Goal: Information Seeking & Learning: Learn about a topic

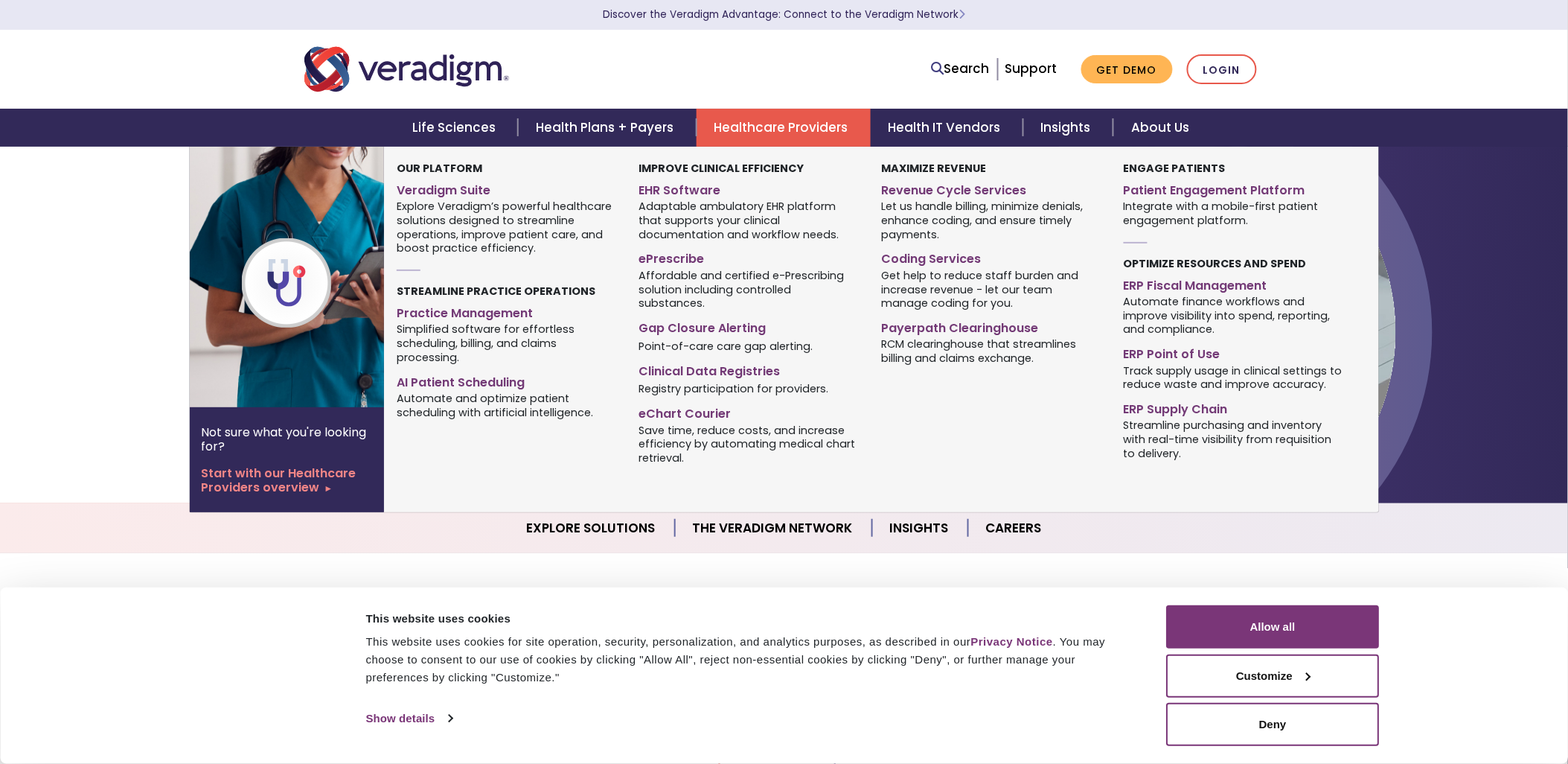
click at [752, 128] on link "Healthcare Providers" at bounding box center [784, 127] width 174 height 38
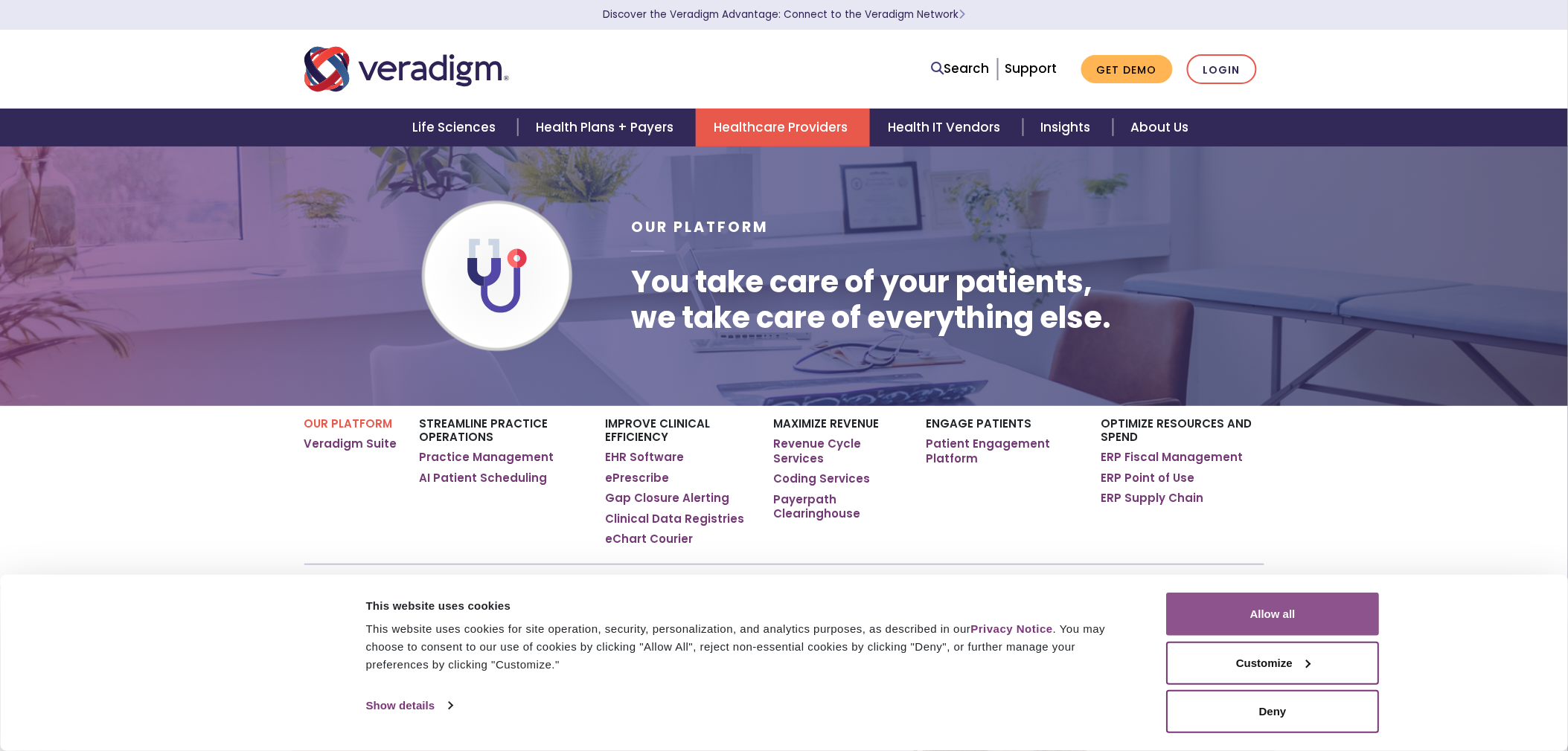
click at [1319, 614] on button "Allow all" at bounding box center [1274, 614] width 213 height 43
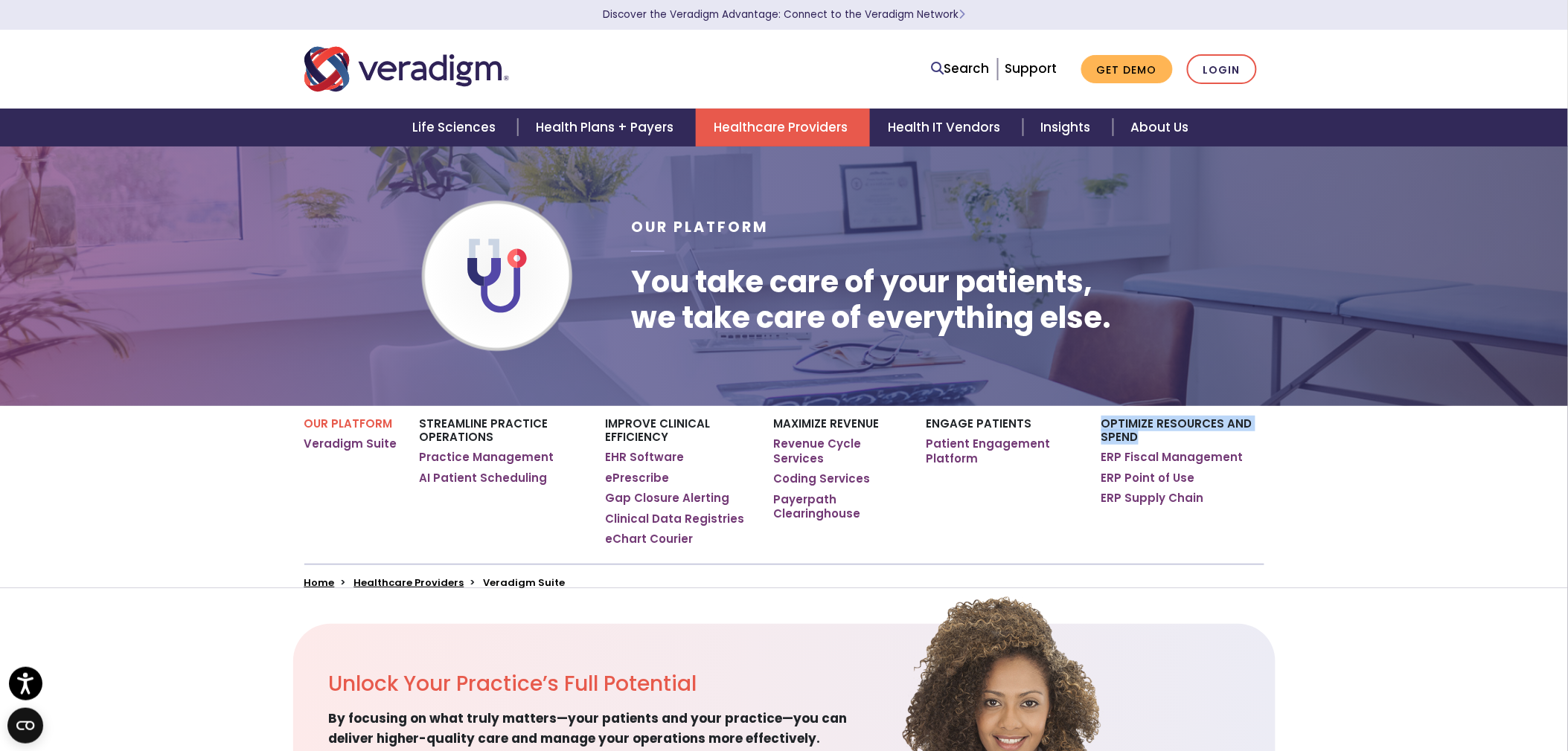
drag, startPoint x: 1094, startPoint y: 414, endPoint x: 1150, endPoint y: 440, distance: 61.7
click at [1150, 440] on div "Optimize Resources and Spend ERP Fiscal Management ERP Point of Use ERP Supply …" at bounding box center [1177, 485] width 174 height 158
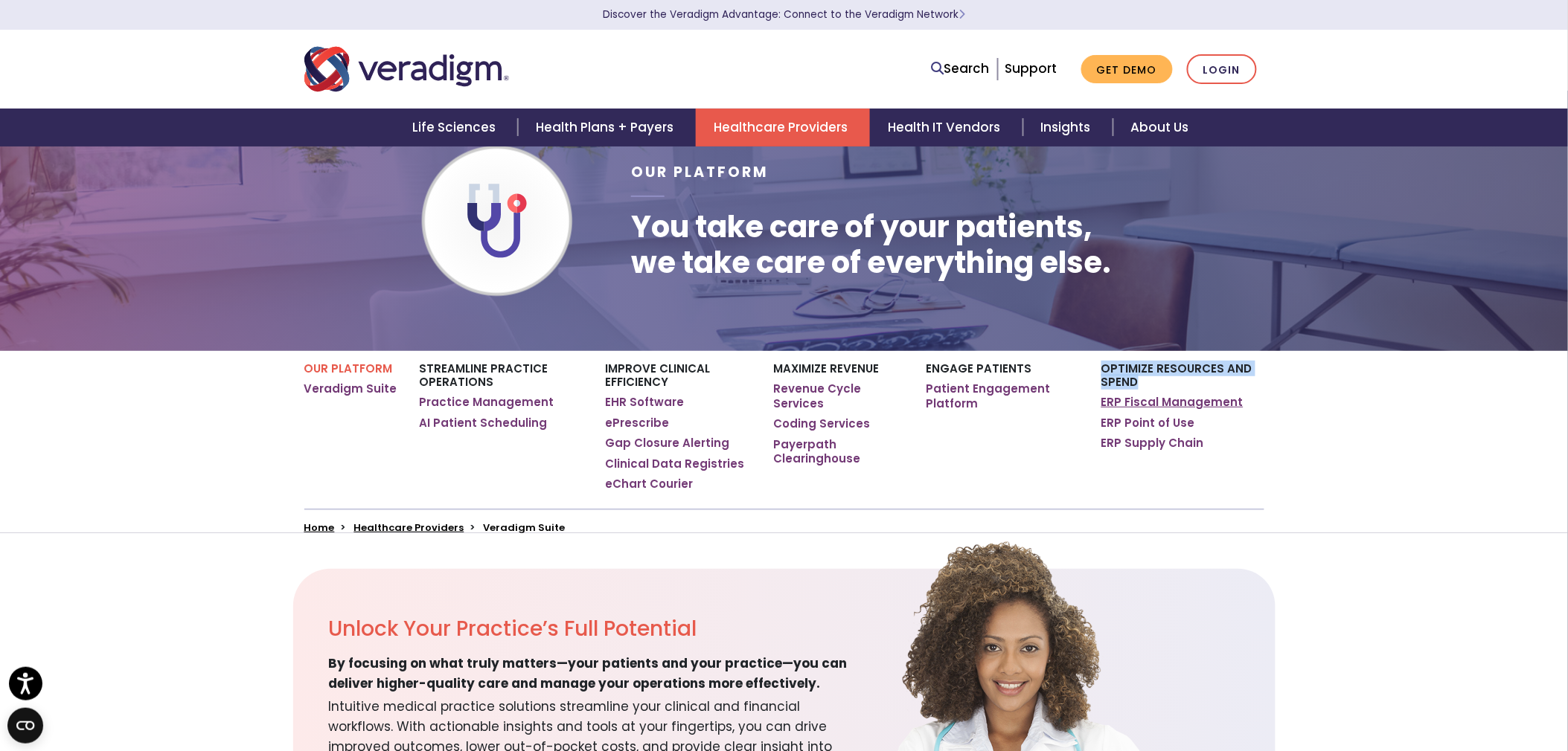
scroll to position [83, 0]
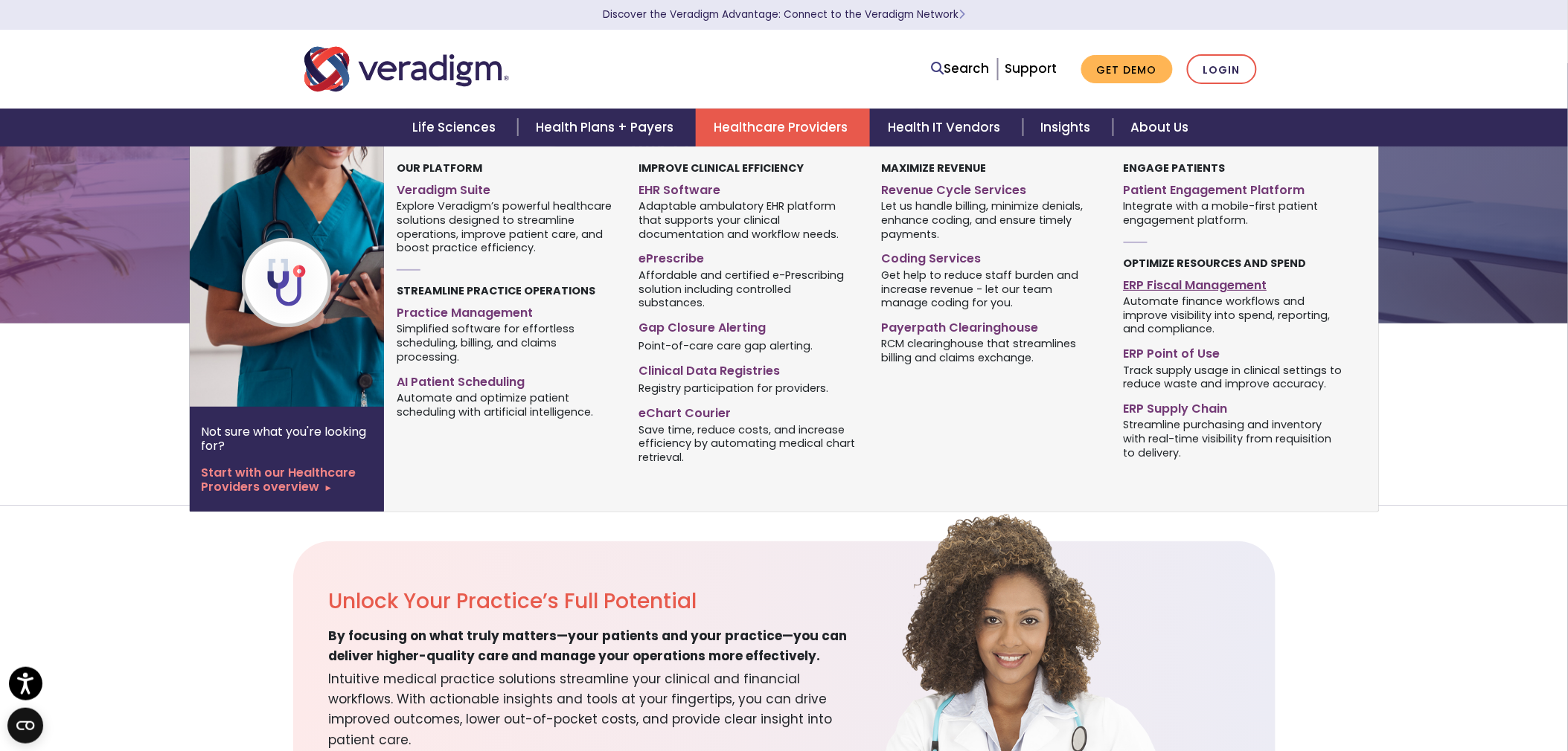
click at [1208, 283] on link "ERP Fiscal Management" at bounding box center [1233, 283] width 220 height 22
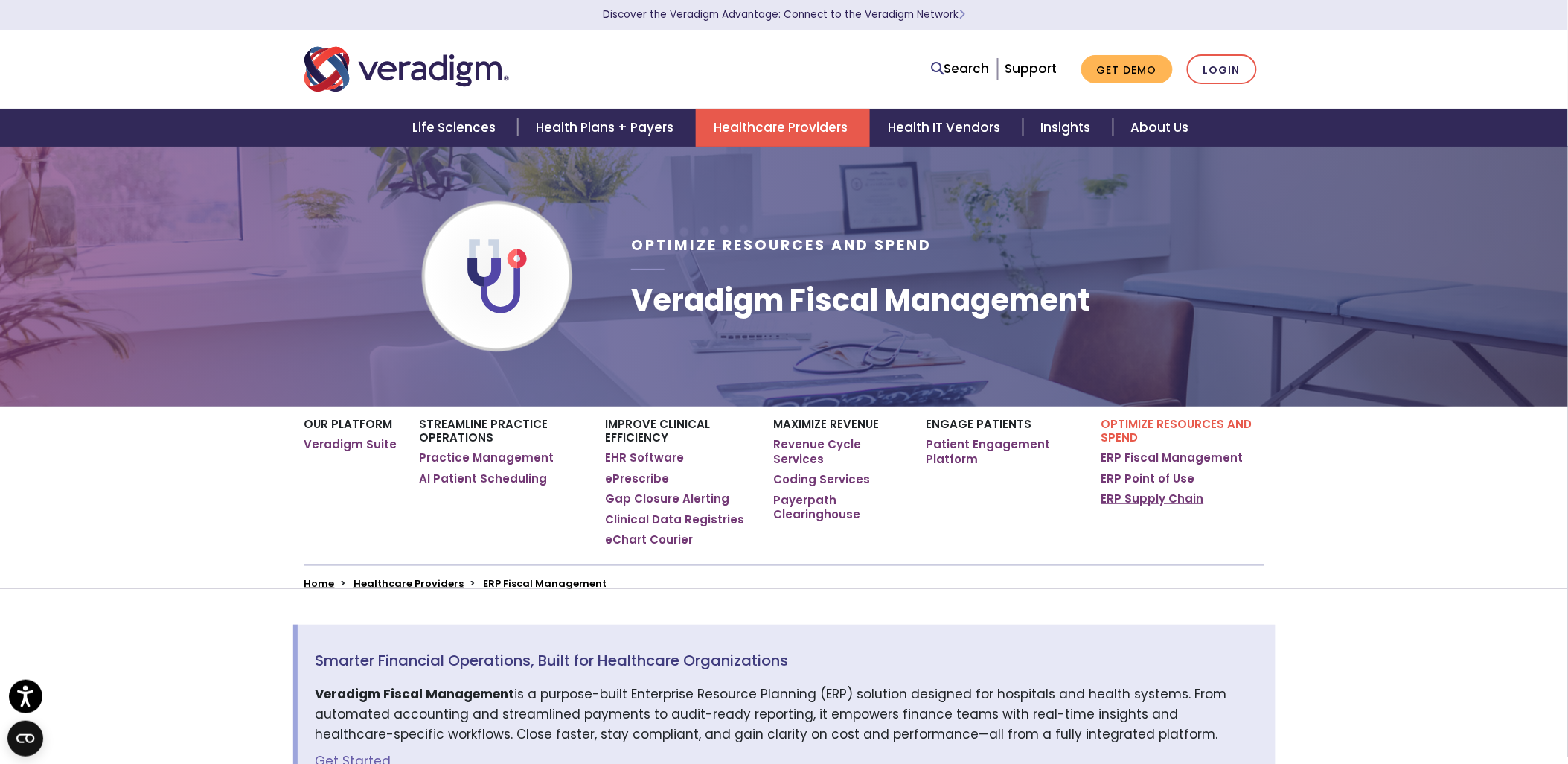
click at [1125, 497] on link "ERP Supply Chain" at bounding box center [1153, 499] width 102 height 15
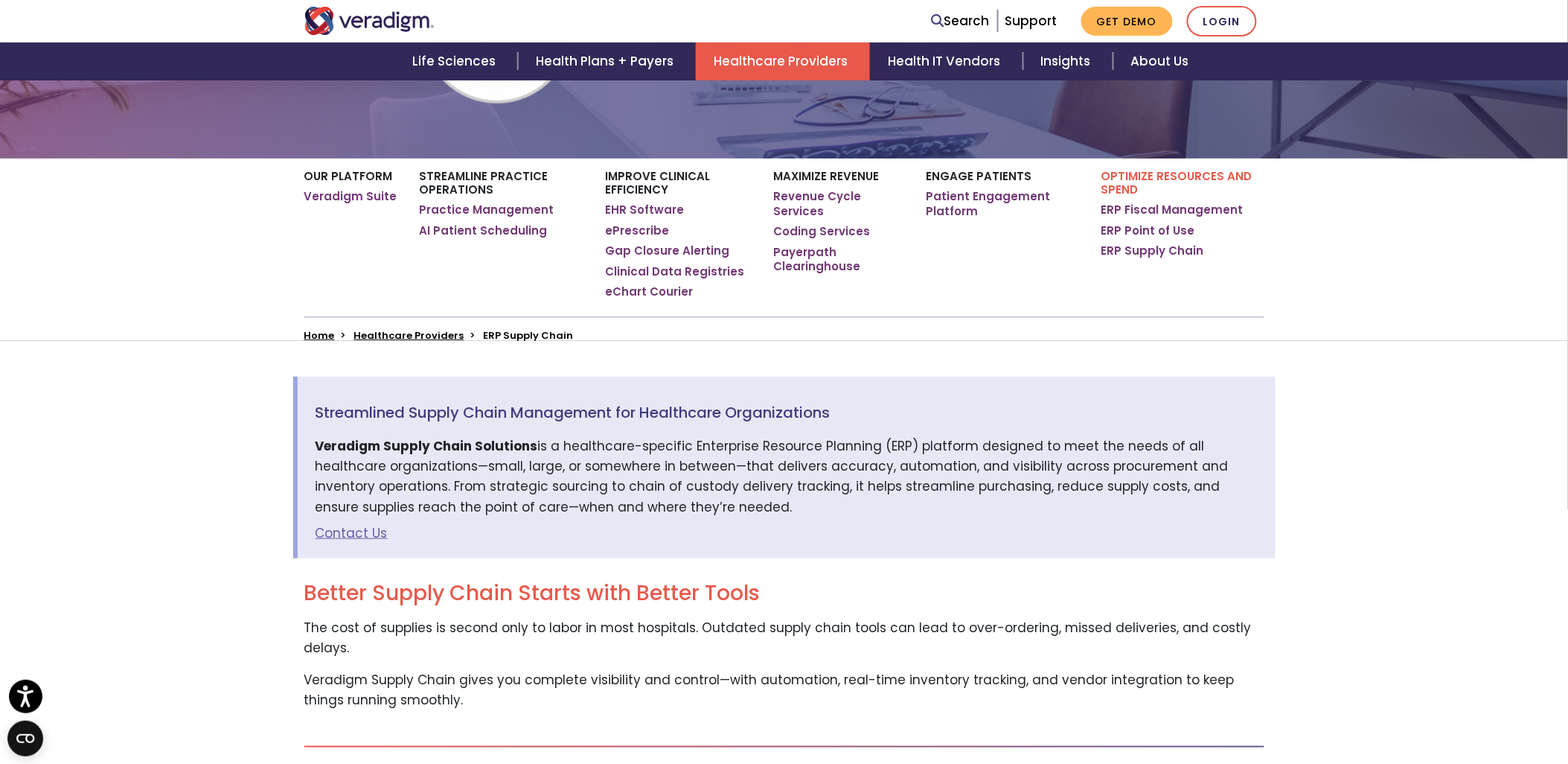
scroll to position [83, 0]
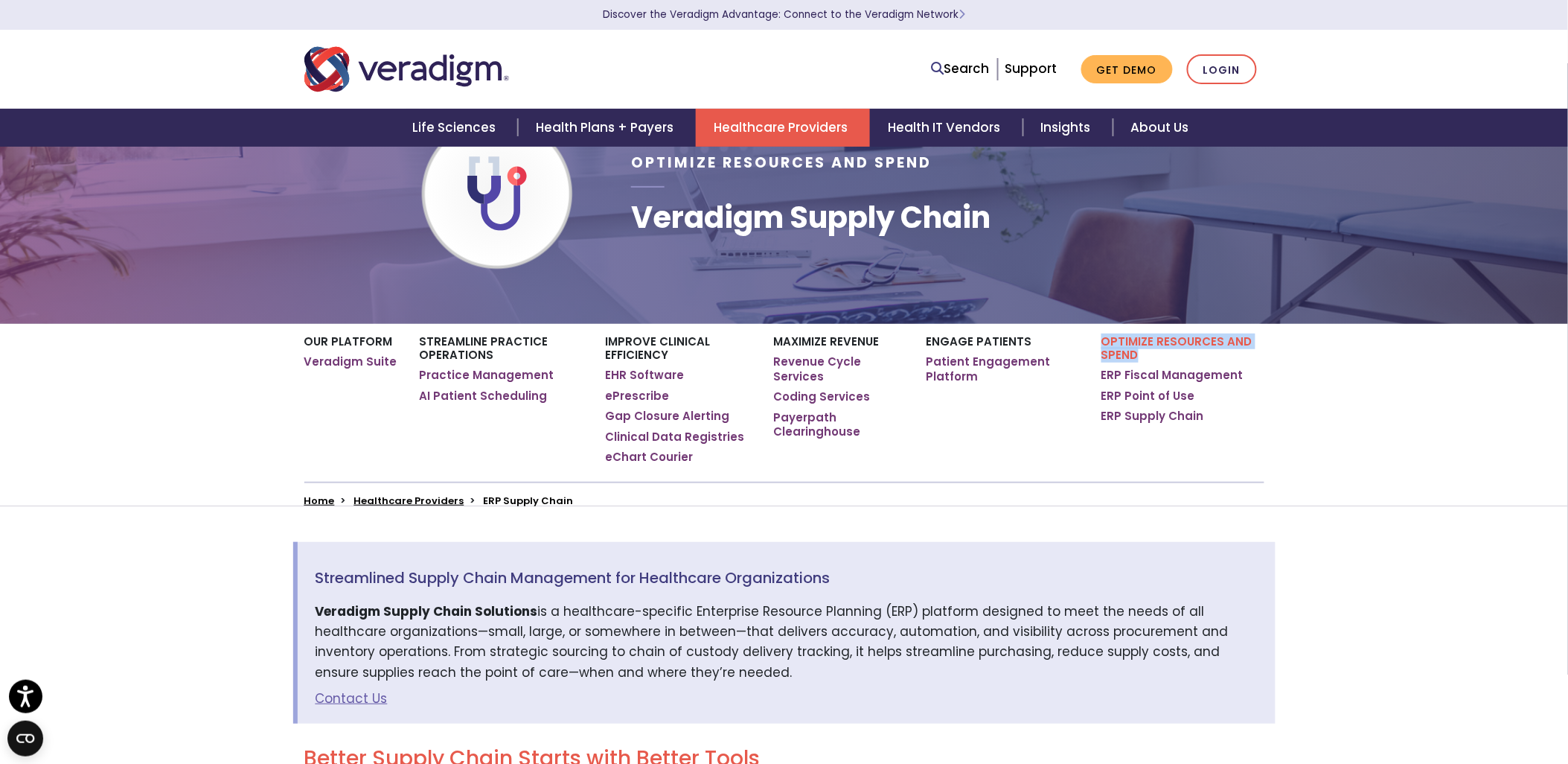
drag, startPoint x: 1166, startPoint y: 355, endPoint x: 1098, endPoint y: 342, distance: 69.2
click at [1102, 342] on p "Optimize Resources and Spend" at bounding box center [1183, 348] width 163 height 27
